Goal: Transaction & Acquisition: Purchase product/service

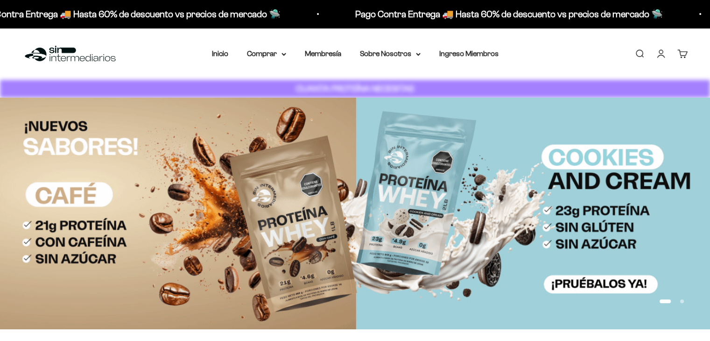
click at [660, 49] on link "Iniciar sesión" at bounding box center [661, 54] width 10 height 10
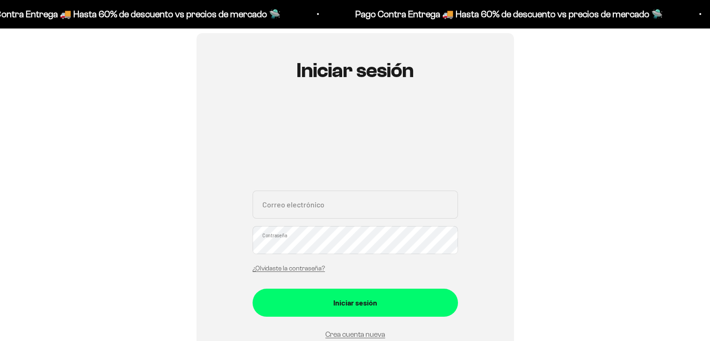
scroll to position [93, 0]
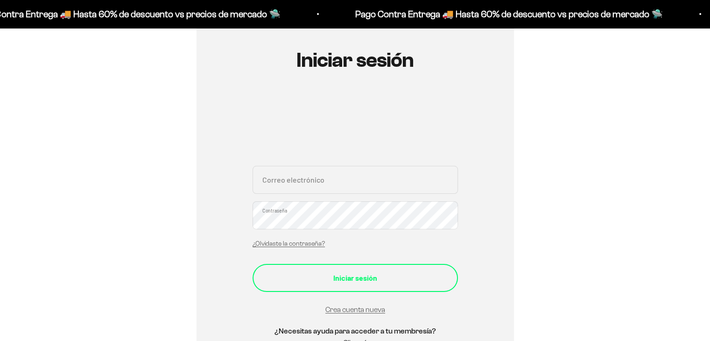
type input "mariaflorezarango91@gmail.com"
click at [336, 284] on button "Iniciar sesión" at bounding box center [355, 278] width 205 height 28
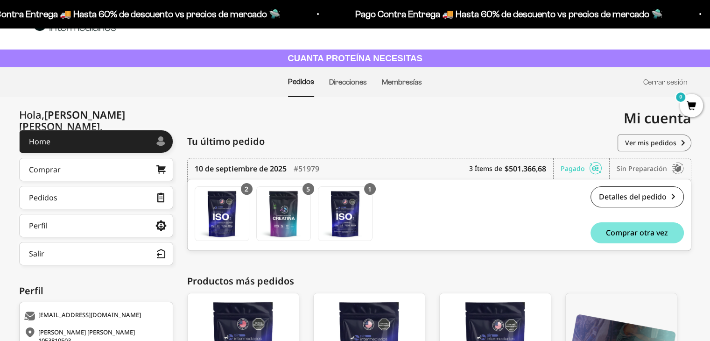
scroll to position [47, 0]
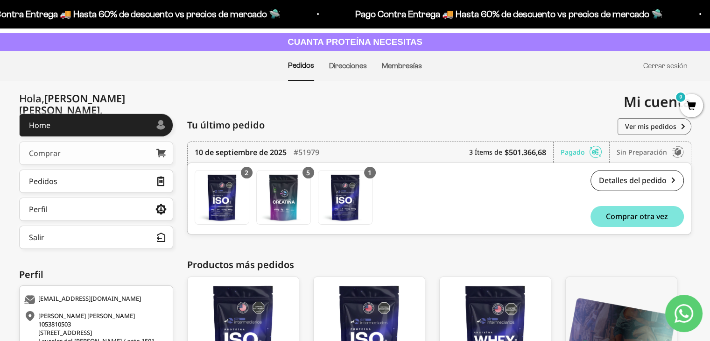
click at [77, 154] on link "Comprar" at bounding box center [96, 152] width 154 height 23
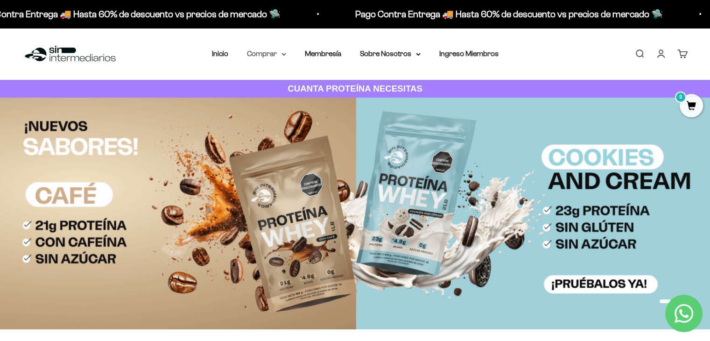
click at [270, 50] on summary "Comprar" at bounding box center [266, 54] width 39 height 12
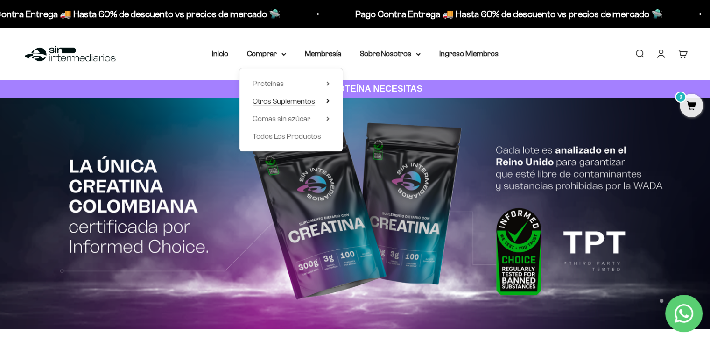
click at [302, 102] on span "Otros Suplementos" at bounding box center [284, 101] width 63 height 8
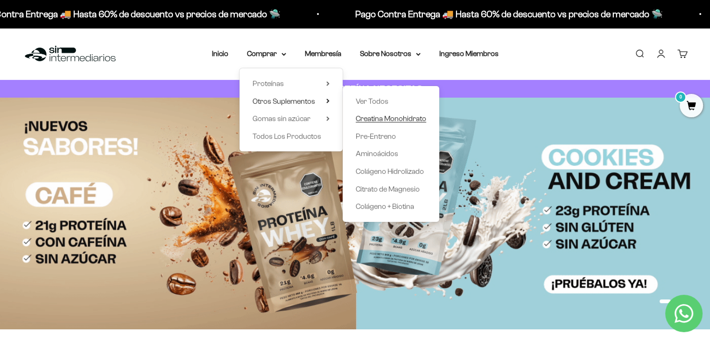
click at [399, 117] on span "Creatina Monohidrato" at bounding box center [391, 118] width 70 height 8
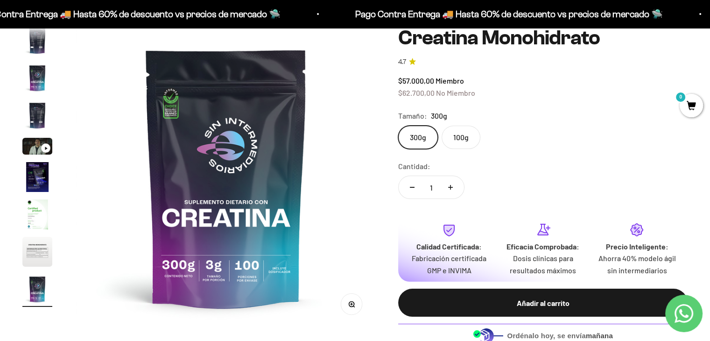
click at [465, 141] on label "100g" at bounding box center [461, 137] width 39 height 23
click at [398, 126] on input "100g" at bounding box center [398, 125] width 0 height 0
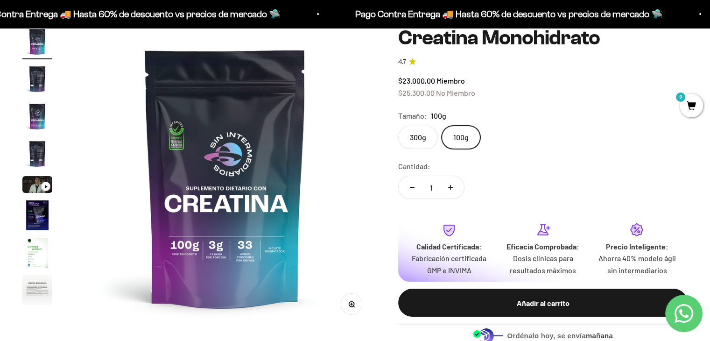
click at [436, 137] on label "300g" at bounding box center [418, 137] width 40 height 23
click at [398, 126] on input "300g" at bounding box center [398, 125] width 0 height 0
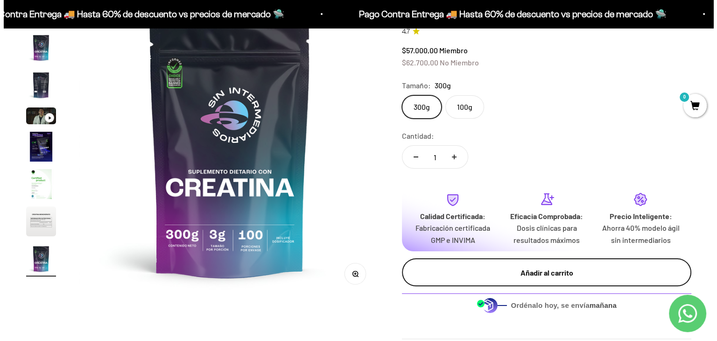
scroll to position [140, 0]
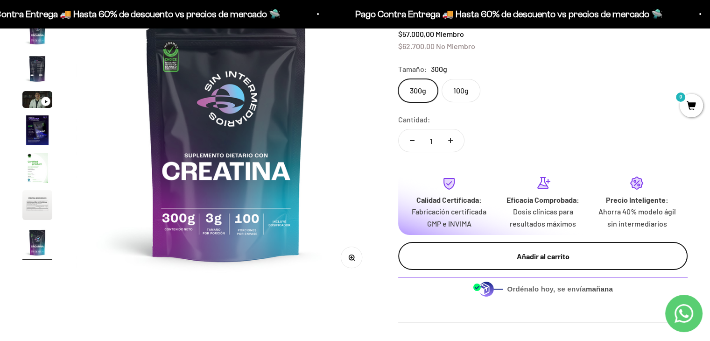
click at [502, 246] on button "Añadir al carrito" at bounding box center [542, 256] width 289 height 28
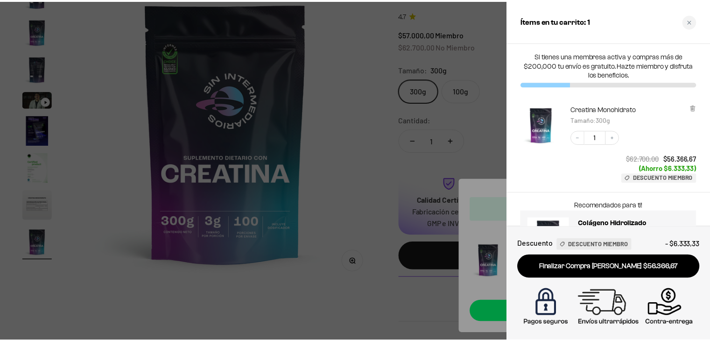
scroll to position [0, 0]
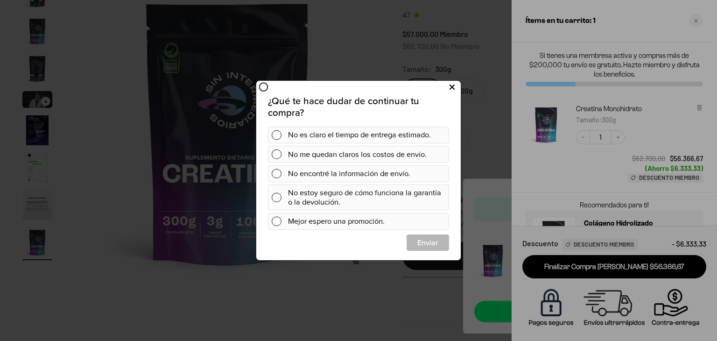
click at [449, 88] on button at bounding box center [451, 87] width 17 height 15
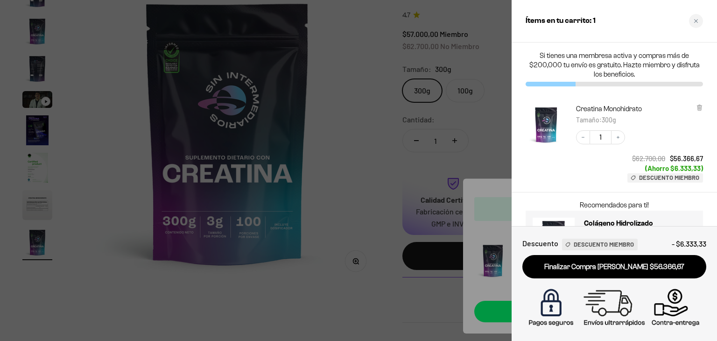
click at [319, 18] on div at bounding box center [358, 170] width 717 height 341
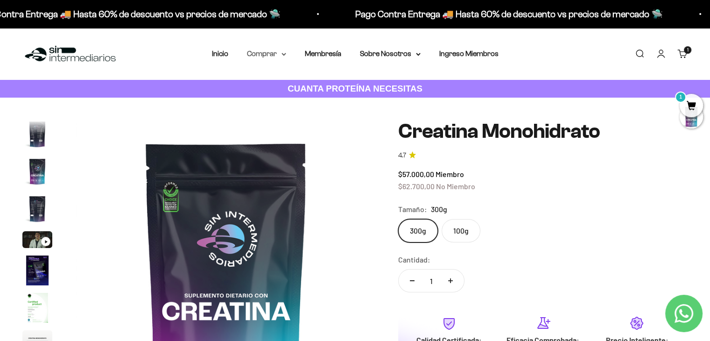
click at [271, 57] on summary "Comprar" at bounding box center [266, 54] width 39 height 12
click at [268, 53] on summary "Comprar" at bounding box center [266, 54] width 39 height 12
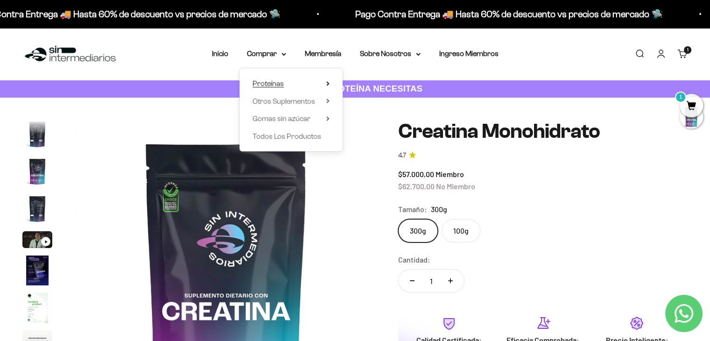
click at [295, 89] on summary "Proteínas" at bounding box center [291, 83] width 77 height 12
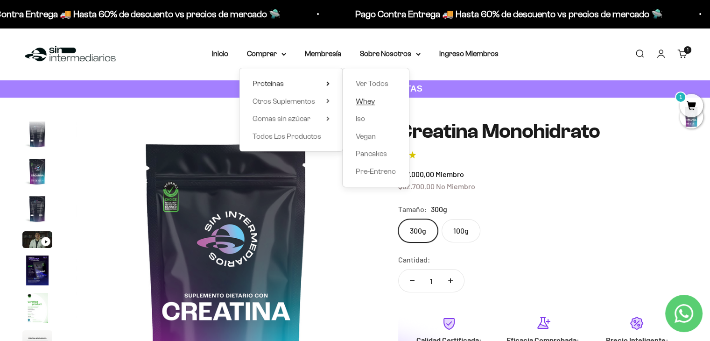
click at [374, 101] on span "Whey" at bounding box center [365, 101] width 19 height 8
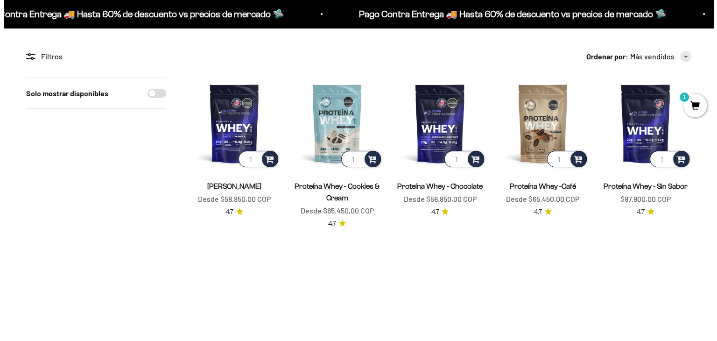
scroll to position [93, 0]
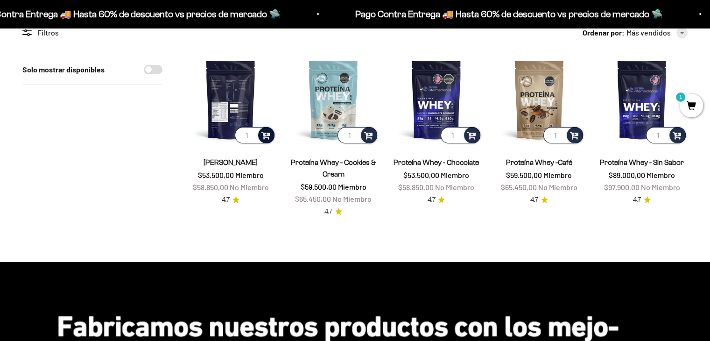
click at [258, 137] on div at bounding box center [266, 135] width 16 height 16
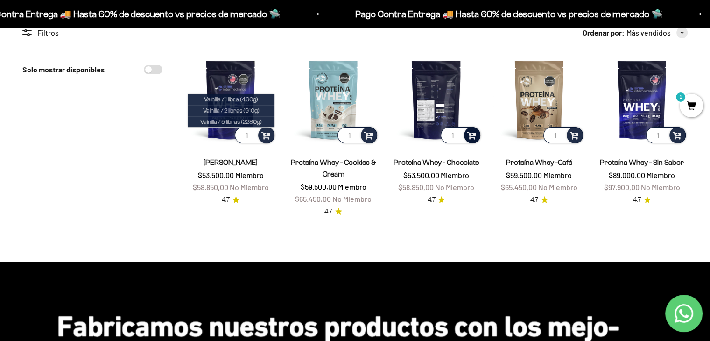
click at [468, 138] on span at bounding box center [471, 134] width 9 height 11
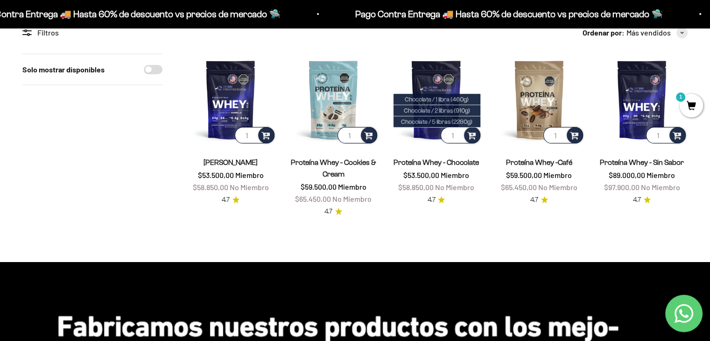
click at [687, 104] on span "1" at bounding box center [691, 105] width 23 height 23
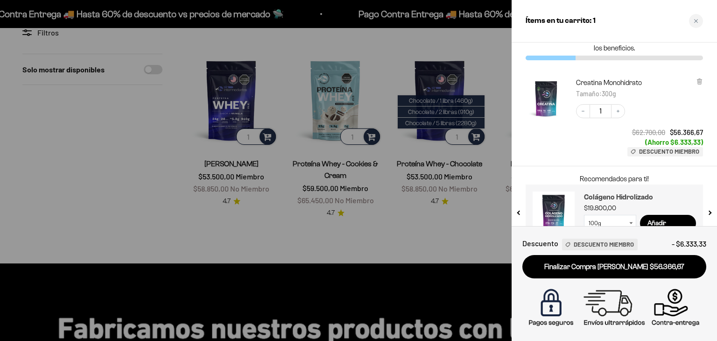
scroll to position [47, 0]
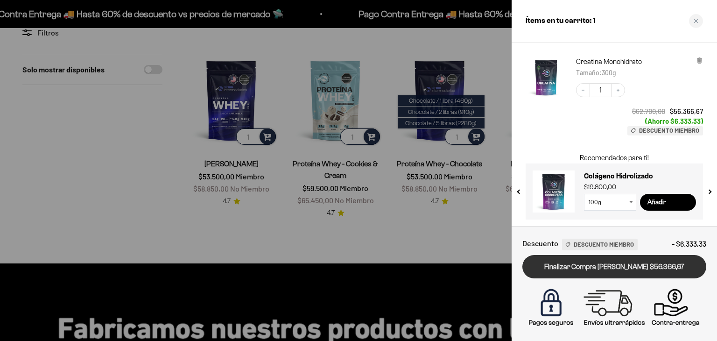
click at [640, 263] on link "Finalizar Compra Segura $56.366,67" at bounding box center [614, 267] width 184 height 24
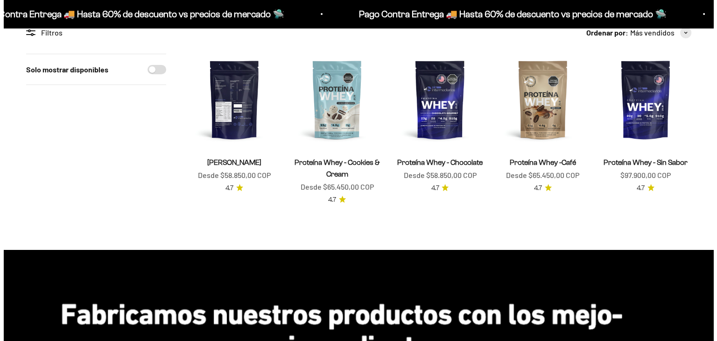
scroll to position [93, 0]
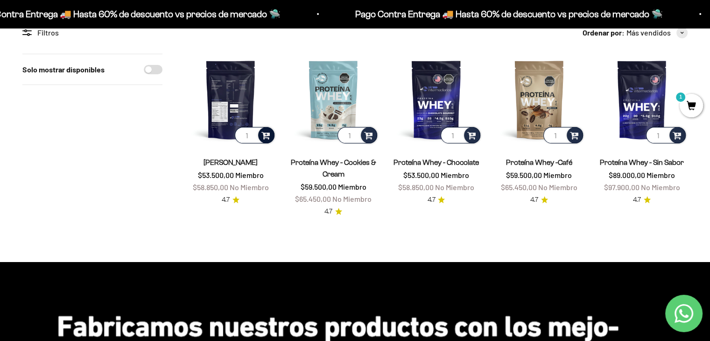
click at [263, 140] on div at bounding box center [266, 135] width 16 height 16
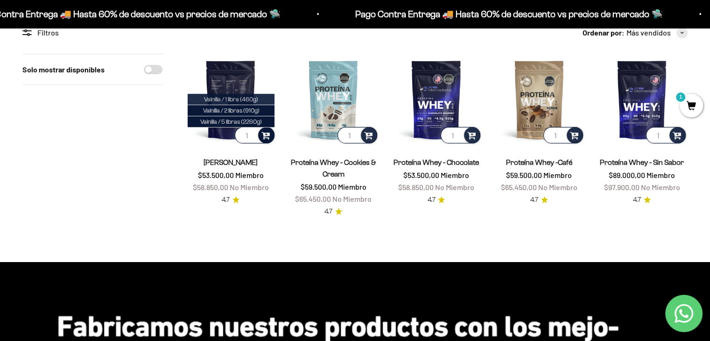
click at [261, 100] on li "Vainilla / 1 libra (460g)" at bounding box center [231, 99] width 87 height 11
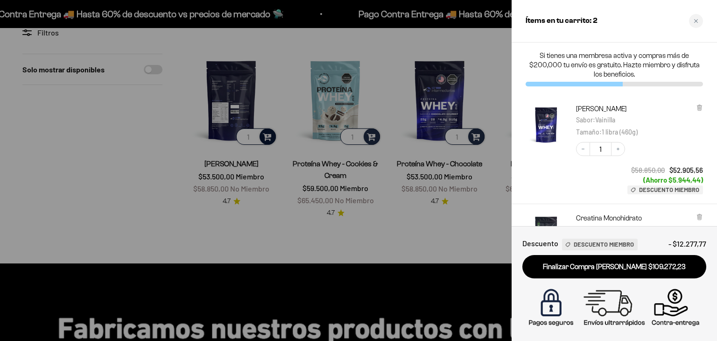
click at [431, 211] on div at bounding box center [358, 170] width 717 height 341
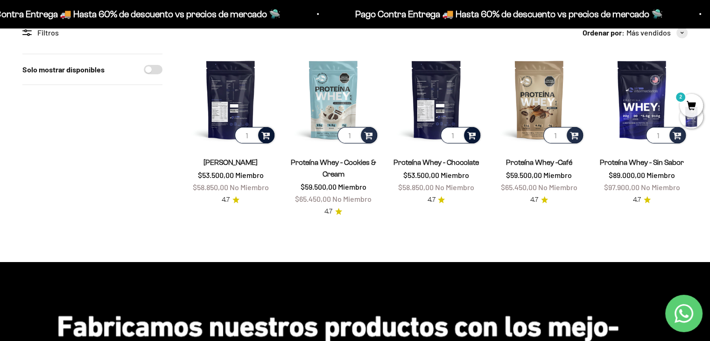
click at [474, 134] on span at bounding box center [471, 134] width 9 height 11
click at [473, 134] on span at bounding box center [471, 134] width 9 height 11
click at [474, 137] on span at bounding box center [471, 134] width 9 height 11
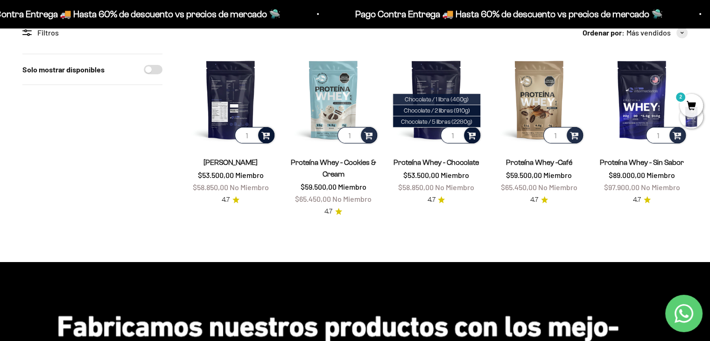
click at [446, 103] on li "Chocolate / 1 libra (460g)" at bounding box center [436, 99] width 87 height 11
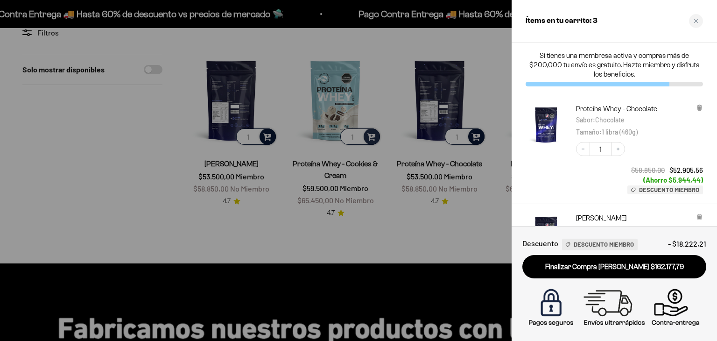
click at [432, 148] on div at bounding box center [358, 170] width 717 height 341
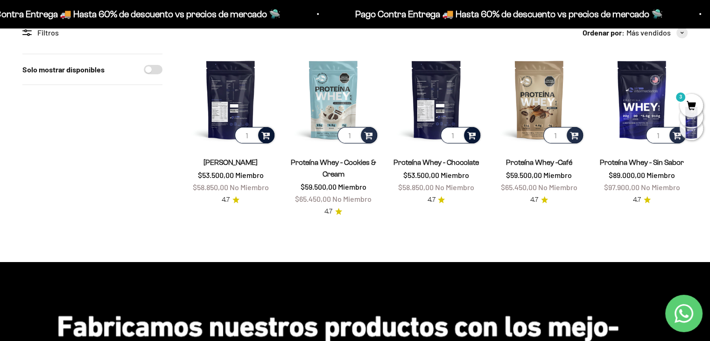
click at [470, 139] on span at bounding box center [471, 134] width 9 height 11
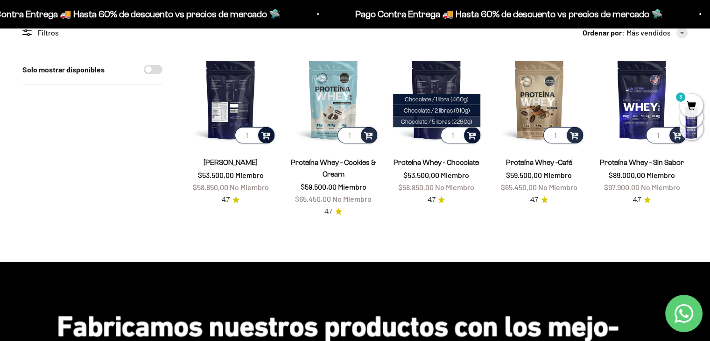
click at [457, 118] on span "Chocolate / 5 libras (2280g)" at bounding box center [436, 121] width 71 height 7
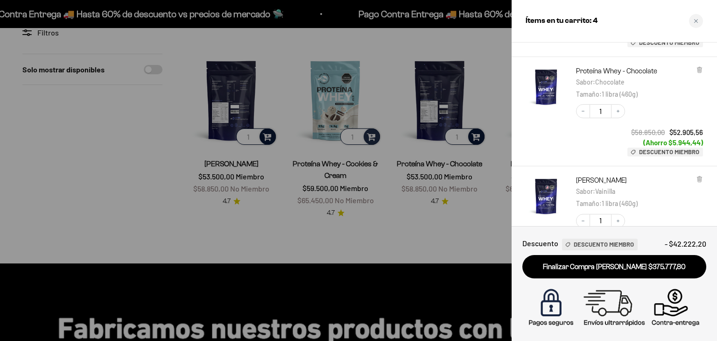
scroll to position [140, 0]
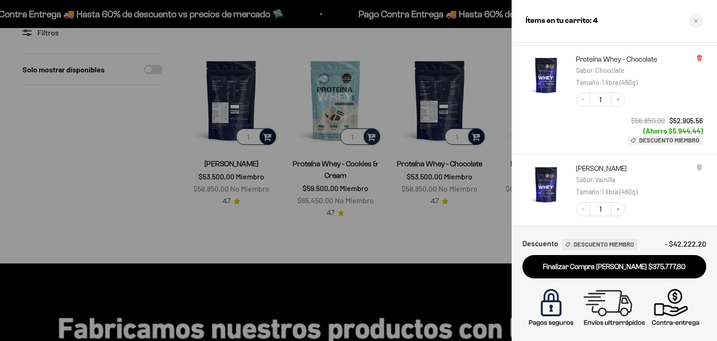
click at [700, 62] on icon at bounding box center [699, 58] width 7 height 7
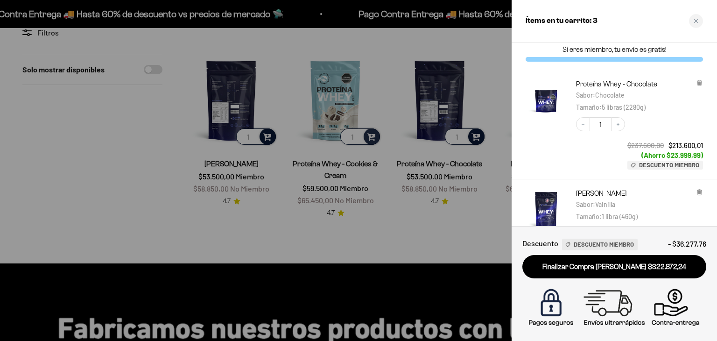
scroll to position [0, 0]
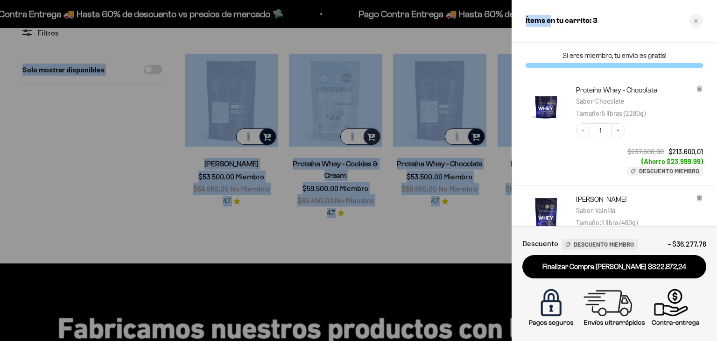
drag, startPoint x: 549, startPoint y: 39, endPoint x: 771, endPoint y: 19, distance: 222.6
